Goal: Navigation & Orientation: Find specific page/section

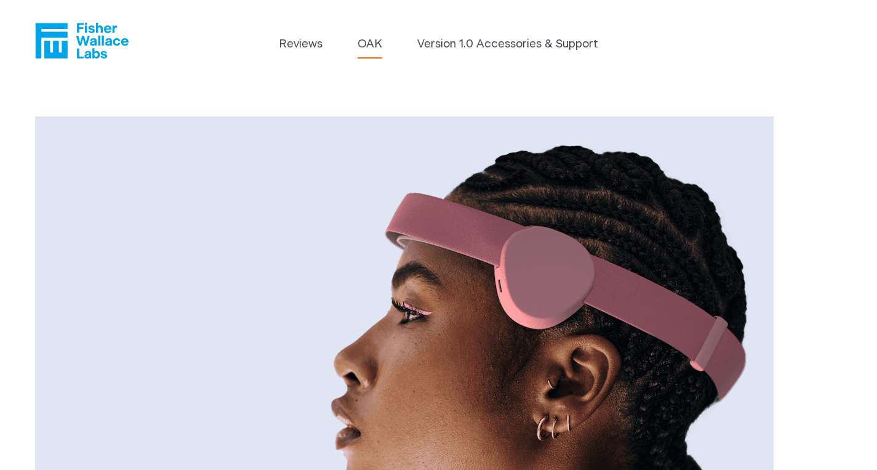
click at [95, 41] on icon "Fisher Wallace" at bounding box center [86, 41] width 84 height 36
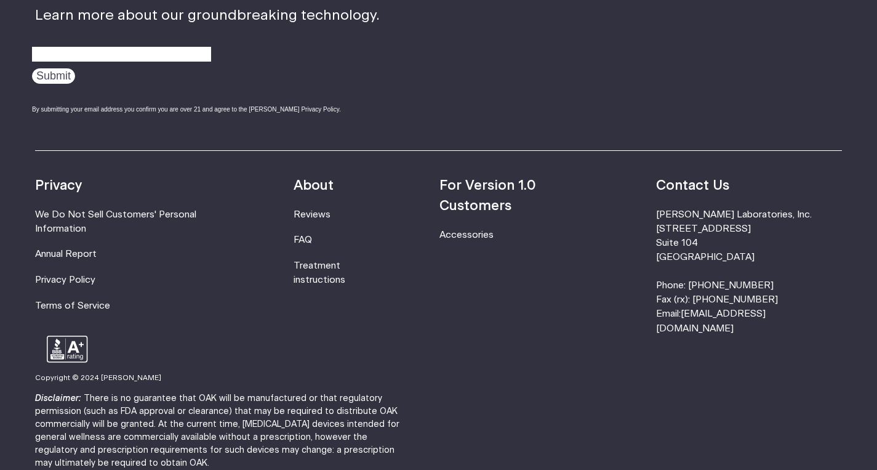
scroll to position [4012, 0]
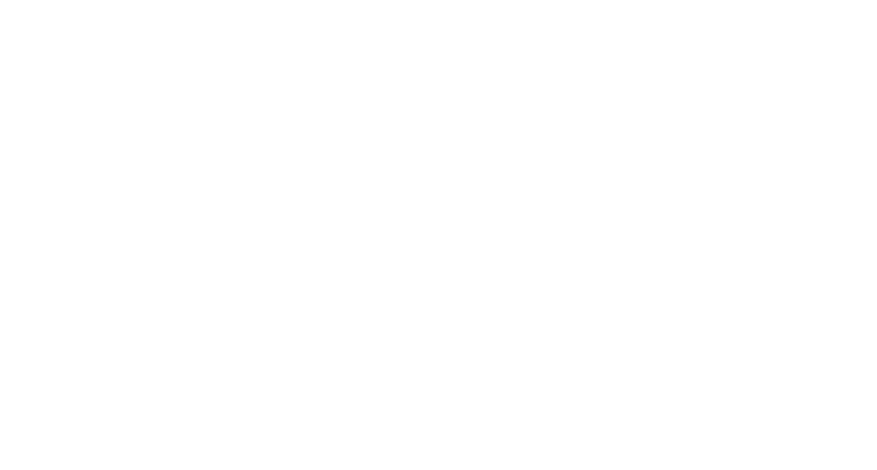
scroll to position [312, 0]
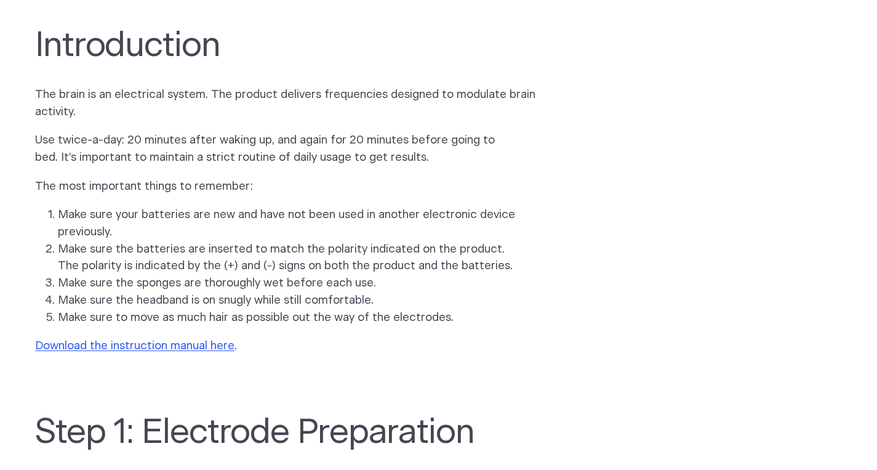
scroll to position [786, 0]
